Goal: Task Accomplishment & Management: Complete application form

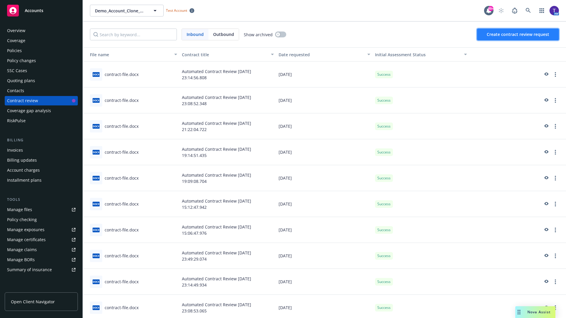
click at [518, 34] on span "Create contract review request" at bounding box center [518, 35] width 62 height 6
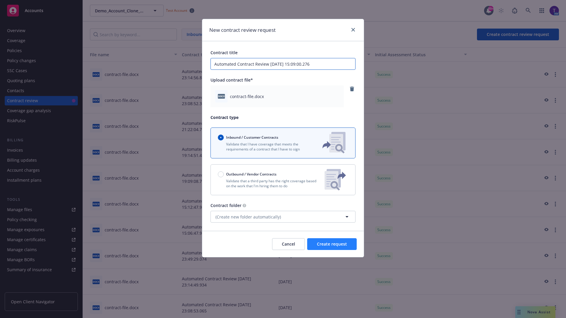
type input "Automated Contract Review [DATE] 15:09:00.276"
click at [332, 244] on span "Create request" at bounding box center [332, 244] width 30 height 6
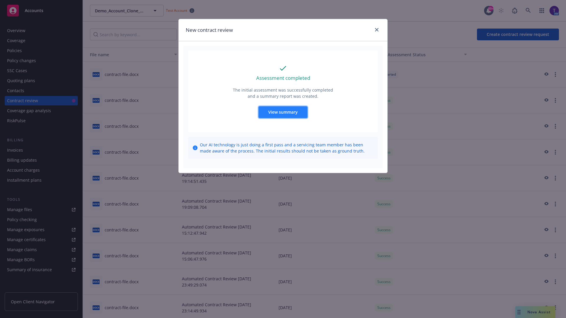
click at [283, 112] on span "View summary" at bounding box center [282, 112] width 29 height 6
